Goal: Information Seeking & Learning: Learn about a topic

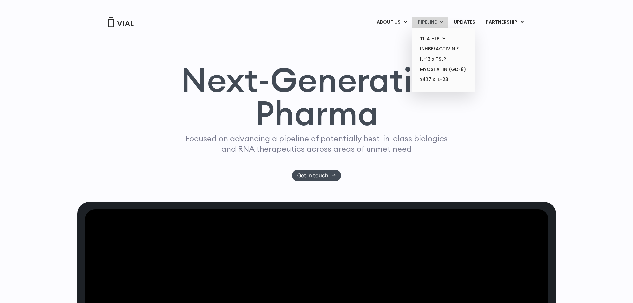
click at [440, 20] on link "PIPELINE" at bounding box center [431, 22] width 36 height 11
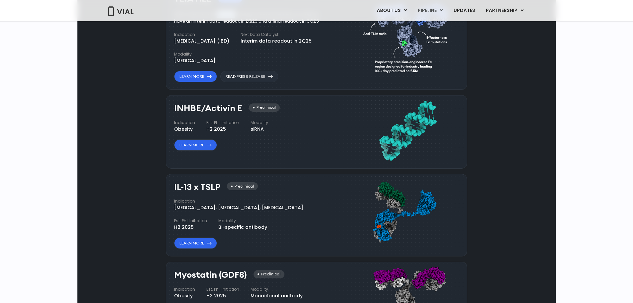
drag, startPoint x: 185, startPoint y: 65, endPoint x: 206, endPoint y: 63, distance: 20.7
click at [206, 25] on div "VIAL-TL1A-HLE has started a phase 1 trial and remains on track to have an inter…" at bounding box center [251, 17] width 155 height 15
copy div "TL1A-HLE"
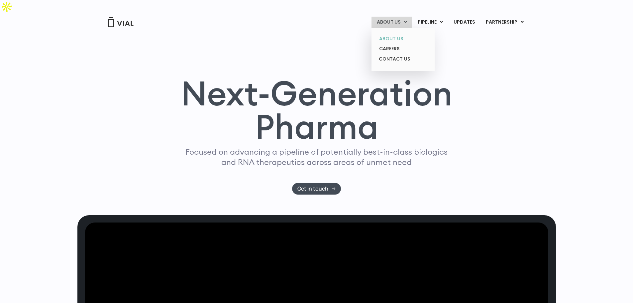
click at [393, 39] on link "ABOUT US" at bounding box center [403, 39] width 58 height 10
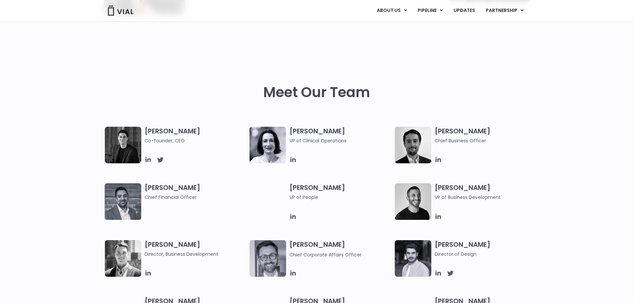
scroll to position [266, 0]
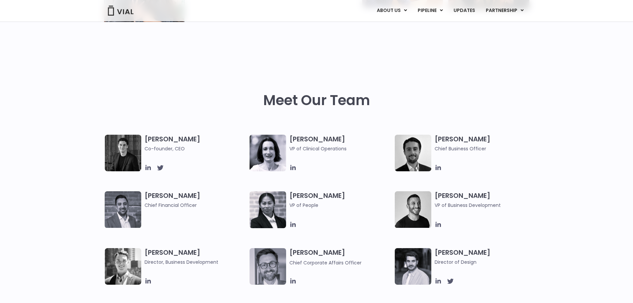
click at [120, 140] on img at bounding box center [123, 153] width 37 height 37
click at [148, 165] on icon at bounding box center [147, 167] width 5 height 5
click at [440, 164] on icon at bounding box center [438, 167] width 7 height 7
click at [437, 221] on icon at bounding box center [438, 224] width 7 height 7
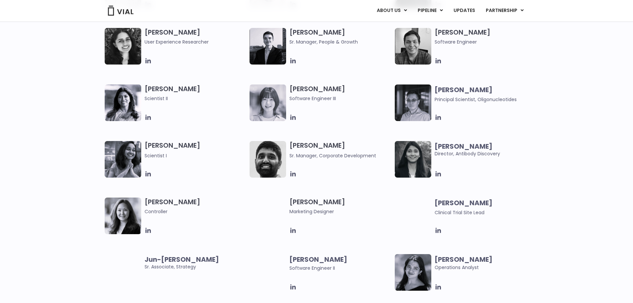
scroll to position [1108, 0]
